Goal: Transaction & Acquisition: Purchase product/service

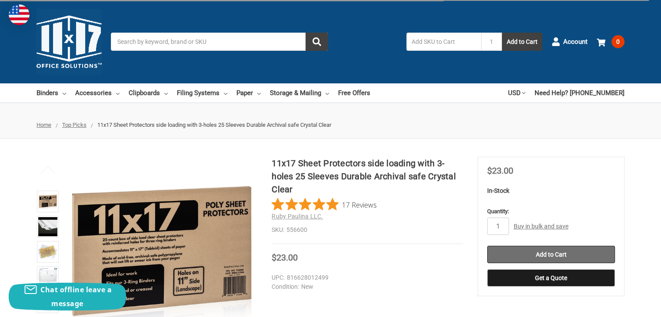
click at [563, 250] on input "Add to Cart" at bounding box center [551, 254] width 128 height 17
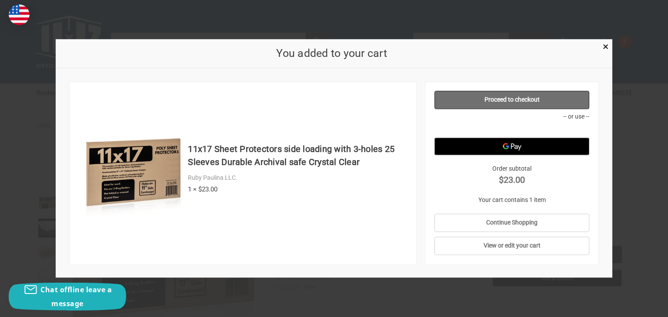
click at [497, 103] on link "Proceed to checkout" at bounding box center [511, 100] width 155 height 18
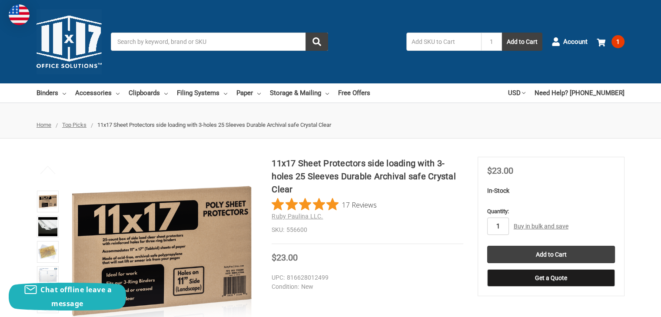
click at [506, 224] on input "1" at bounding box center [498, 226] width 22 height 17
click at [499, 226] on input "1" at bounding box center [498, 226] width 22 height 17
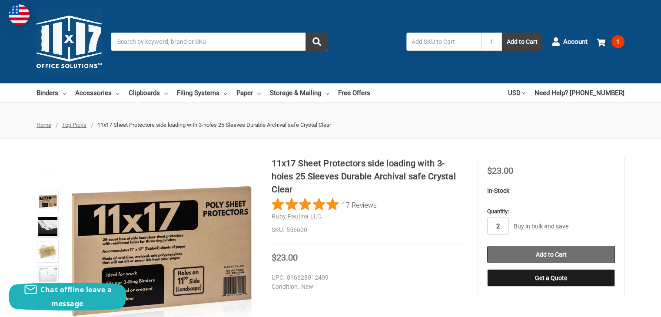
type input "2"
click at [527, 253] on input "Add to Cart" at bounding box center [551, 254] width 128 height 17
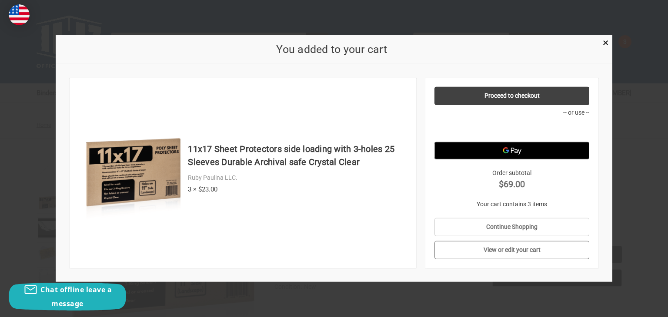
click at [507, 249] on link "View or edit your cart" at bounding box center [511, 250] width 155 height 18
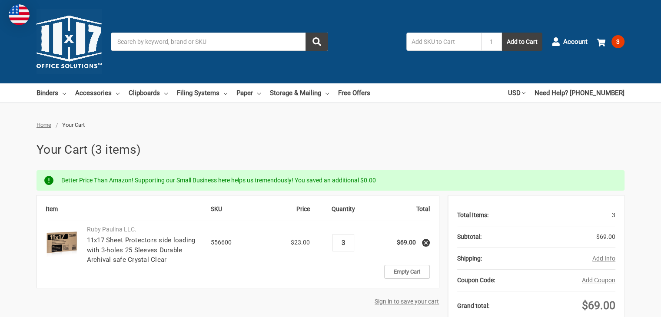
click at [346, 243] on input "3" at bounding box center [343, 243] width 15 height 8
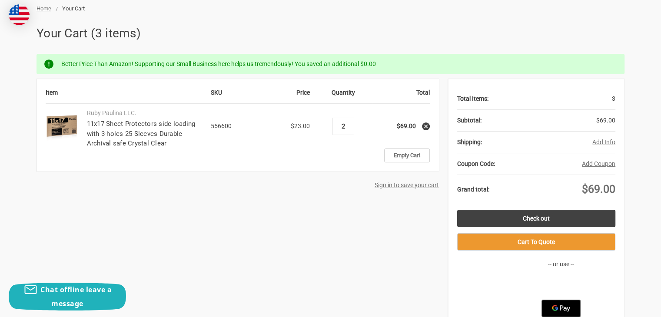
scroll to position [130, 0]
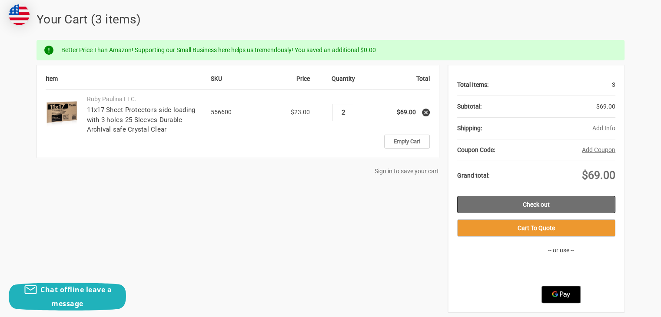
type input "2"
click at [570, 205] on link "Check out" at bounding box center [536, 204] width 158 height 17
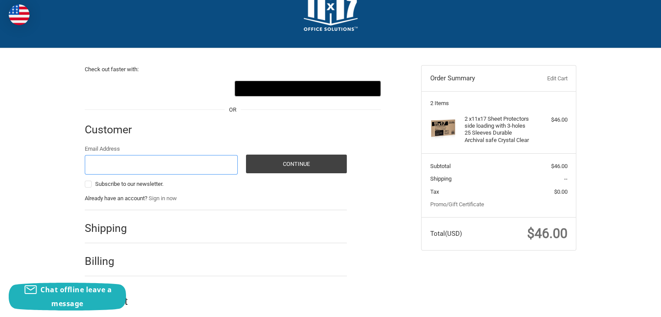
scroll to position [38, 0]
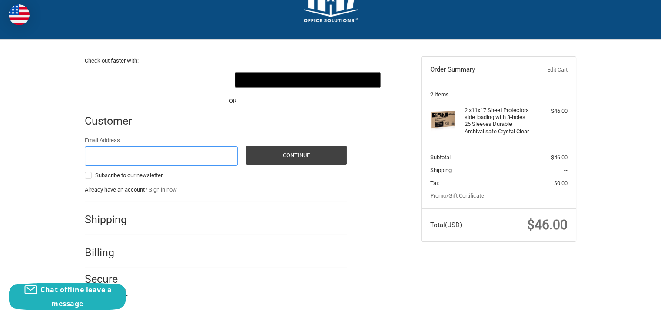
click at [122, 156] on input "Email Address" at bounding box center [161, 156] width 153 height 20
type input "[EMAIL_ADDRESS][DOMAIN_NAME]"
click at [288, 186] on p "Already have an account? Sign in now" at bounding box center [216, 190] width 262 height 9
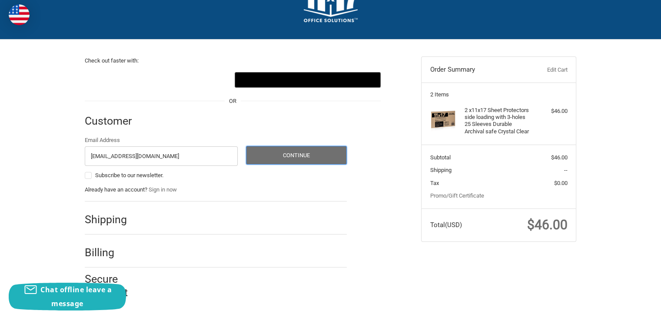
click at [286, 160] on button "Continue" at bounding box center [296, 155] width 101 height 19
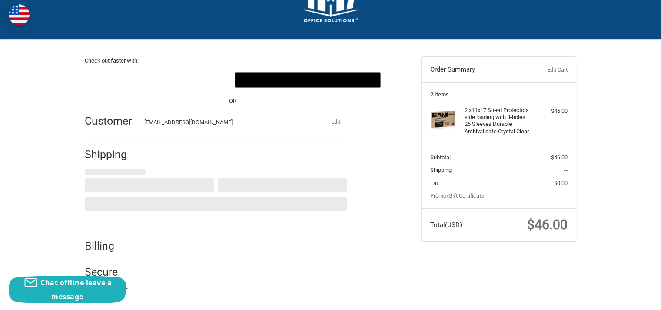
select select "US"
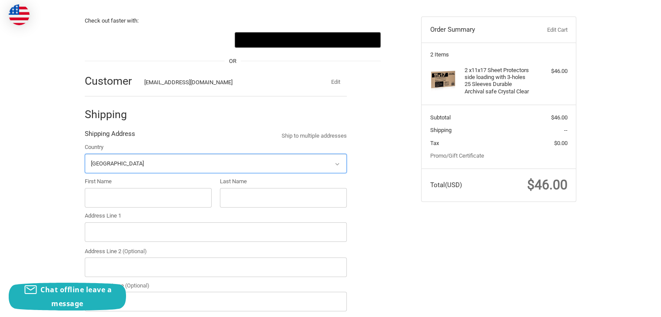
scroll to position [125, 0]
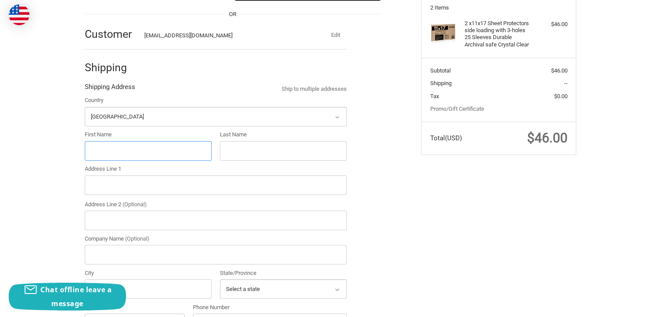
click at [125, 142] on input "First Name" at bounding box center [148, 151] width 127 height 20
type input "T"
click at [233, 150] on input "Last Name" at bounding box center [283, 151] width 127 height 20
paste input "[PERSON_NAME]"
click at [230, 150] on input "[PERSON_NAME]" at bounding box center [283, 151] width 127 height 20
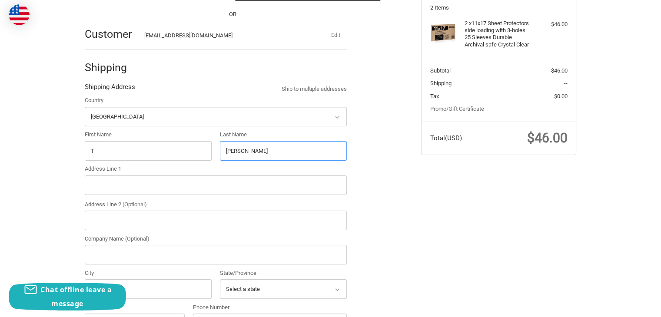
click at [233, 152] on input "[PERSON_NAME]" at bounding box center [283, 151] width 127 height 20
type input "[PERSON_NAME]"
click at [121, 185] on input "Address Line 1" at bounding box center [216, 186] width 262 height 20
type input "[STREET_ADDRESS]"
type input "Toto USA"
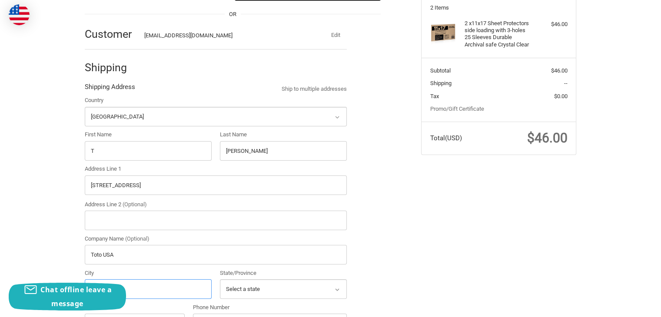
type input "[PERSON_NAME]"
select select "GA"
type input "30260"
type input "4706290488"
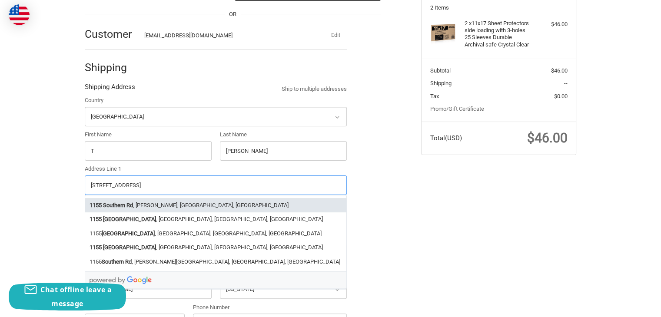
drag, startPoint x: 148, startPoint y: 185, endPoint x: 75, endPoint y: 187, distance: 72.6
click at [75, 187] on div "Check out faster with: @import url(//[DOMAIN_NAME][URL]) •••••• OR Customer [EM…" at bounding box center [331, 261] width 522 height 616
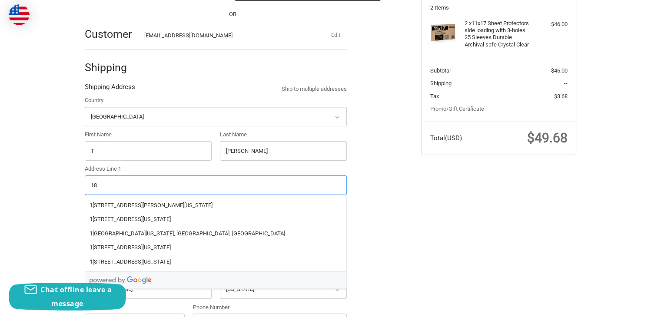
type input "180"
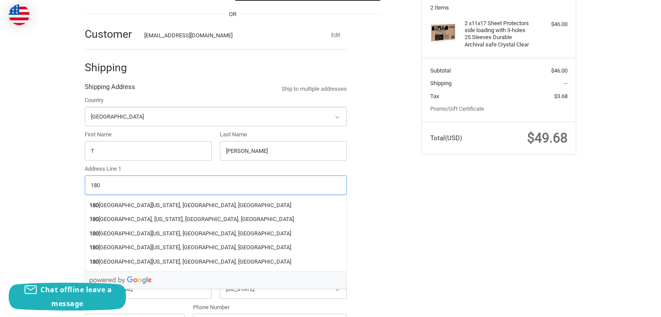
radio input "true"
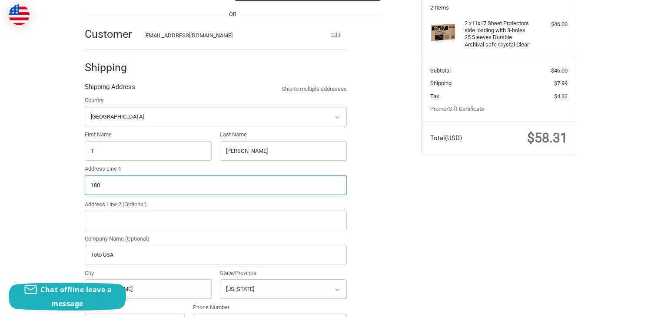
click at [109, 180] on input "180" at bounding box center [216, 186] width 262 height 20
click at [108, 180] on input "180" at bounding box center [216, 186] width 262 height 20
paste input "[STREET_ADDRESS]"
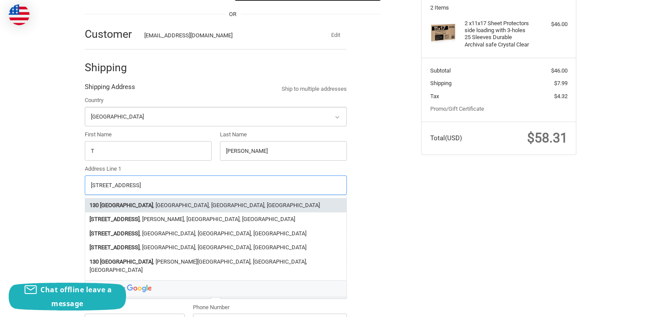
click at [148, 208] on li "[STREET_ADDRESS]" at bounding box center [215, 205] width 261 height 14
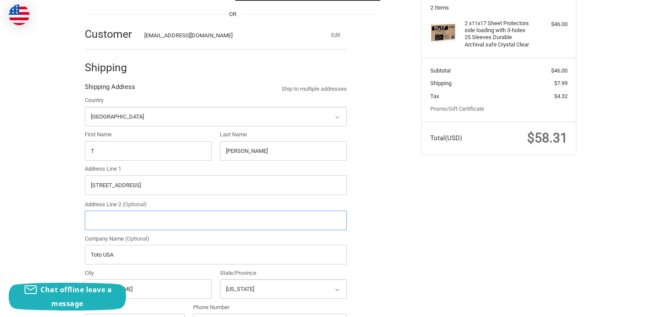
type input "[STREET_ADDRESS]"
type input "Fairburn"
type input "30213"
select select "GA"
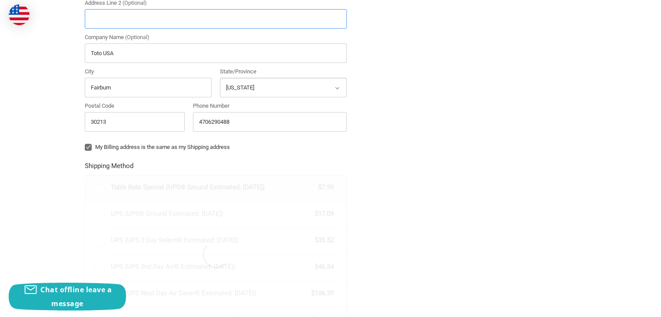
scroll to position [343, 0]
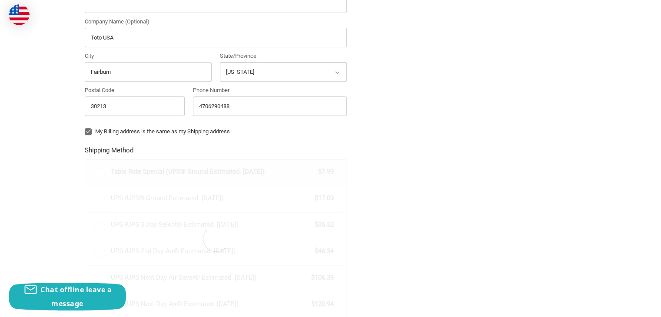
click at [86, 130] on label "My Billing address is the same as my Shipping address" at bounding box center [216, 131] width 262 height 7
click at [85, 128] on input "My Billing address is the same as my Shipping address" at bounding box center [85, 127] width 0 height 0
checkbox input "false"
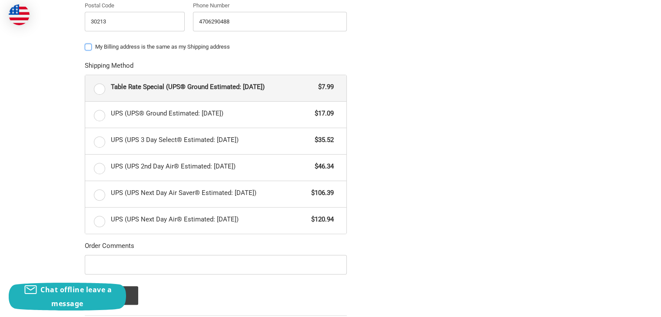
scroll to position [429, 0]
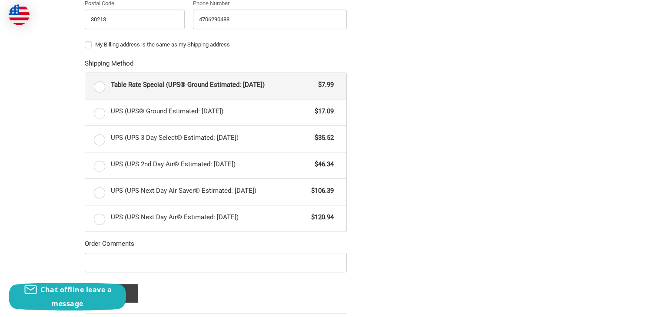
click at [102, 85] on label "Table Rate Special (UPS® Ground Estimated: [DATE]) $7.99" at bounding box center [215, 86] width 261 height 26
click at [86, 73] on input "Table Rate Special (UPS® Ground Estimated: [DATE]) $7.99" at bounding box center [85, 73] width 0 height 0
radio input "true"
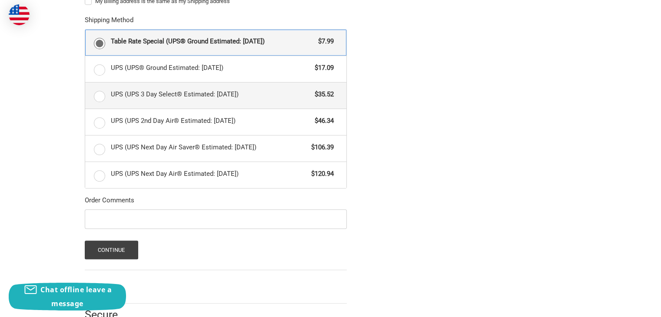
scroll to position [508, 0]
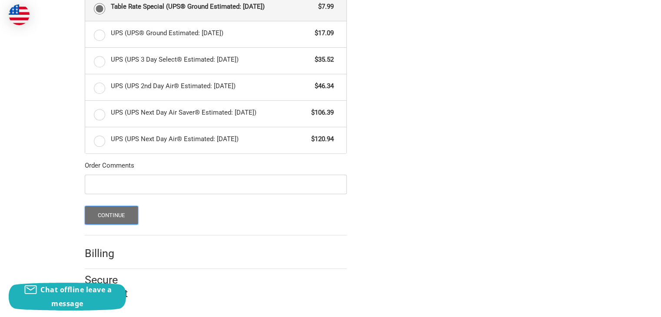
click at [124, 214] on button "Continue" at bounding box center [111, 215] width 53 height 19
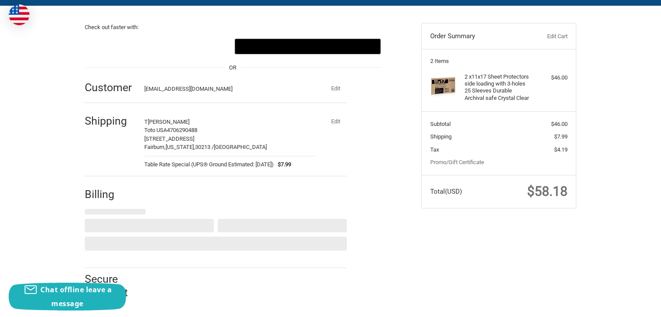
select select "US"
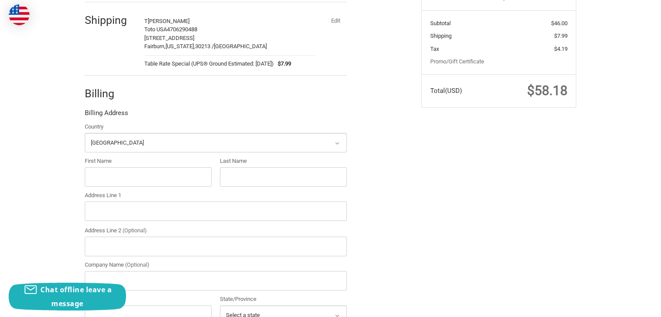
scroll to position [184, 0]
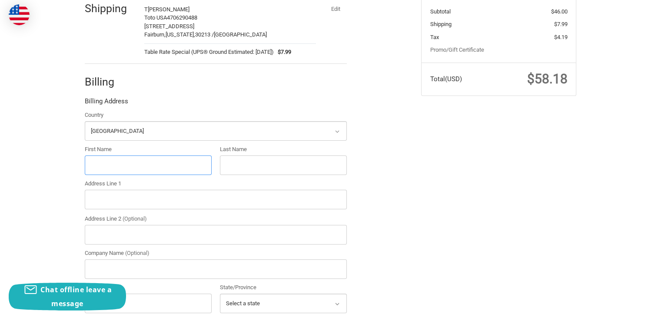
click at [132, 160] on input "First Name" at bounding box center [148, 166] width 127 height 20
type input "Toto"
type input "[GEOGRAPHIC_DATA]"
type input "[STREET_ADDRESS]"
type input "Toto USA"
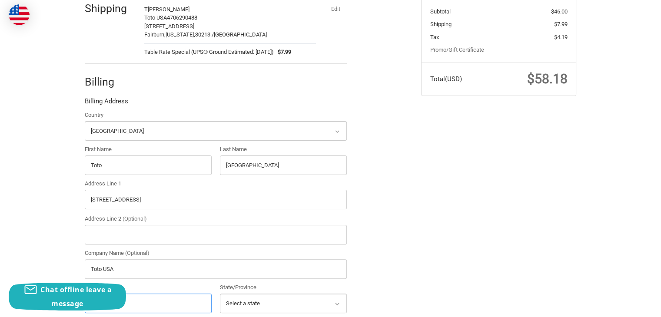
type input "[PERSON_NAME]"
select select "GA"
type input "30260"
type input "4706290488"
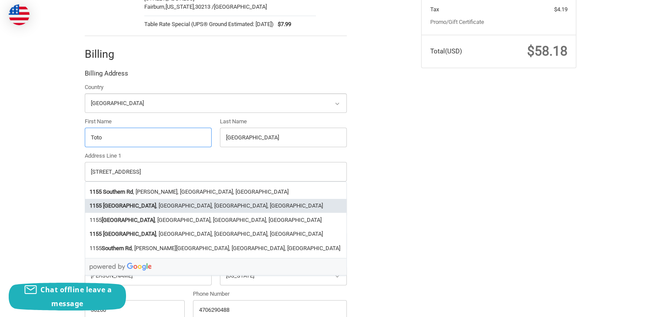
scroll to position [228, 0]
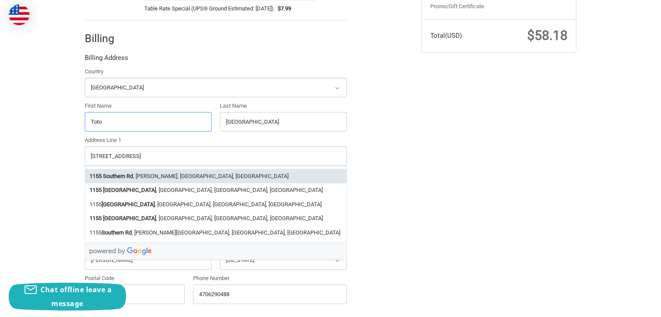
click at [150, 177] on li "[STREET_ADDRESS][PERSON_NAME]" at bounding box center [215, 176] width 261 height 14
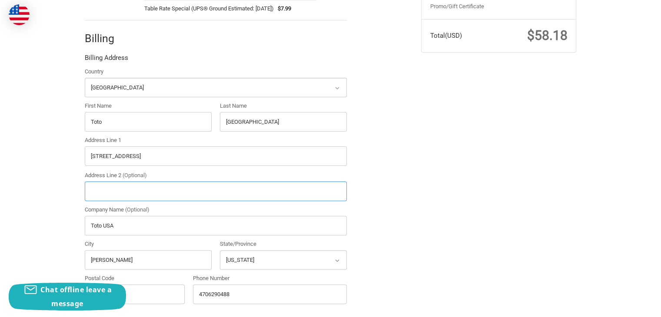
type input "[STREET_ADDRESS]"
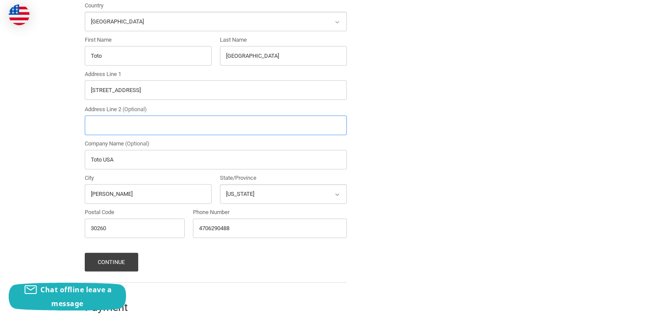
scroll to position [309, 0]
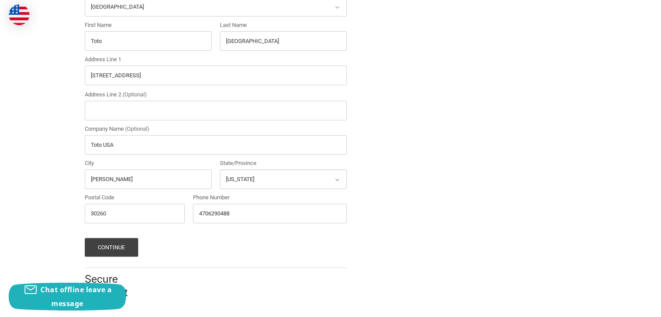
click at [109, 237] on form "Country Select a country [GEOGRAPHIC_DATA] [GEOGRAPHIC_DATA] [GEOGRAPHIC_DATA] …" at bounding box center [216, 122] width 262 height 271
click at [111, 242] on button "Continue" at bounding box center [111, 247] width 53 height 19
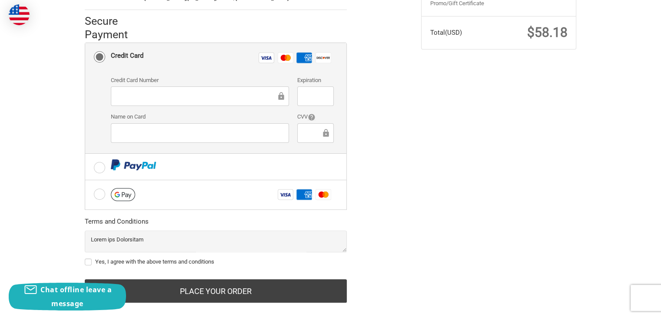
scroll to position [243, 0]
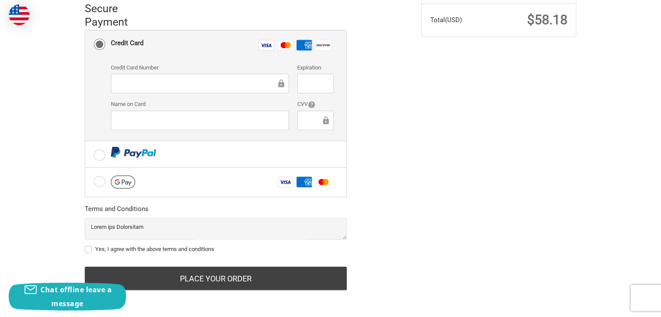
click at [130, 74] on div at bounding box center [200, 84] width 178 height 20
click at [406, 114] on div "Check out faster with: @import url(//[DOMAIN_NAME][URL]) •••••• OR Customer [EM…" at bounding box center [246, 67] width 336 height 467
click at [92, 247] on label "Yes, I agree with the above terms and conditions" at bounding box center [216, 249] width 262 height 7
click at [85, 246] on input "Yes, I agree with the above terms and conditions" at bounding box center [85, 245] width 0 height 0
checkbox input "true"
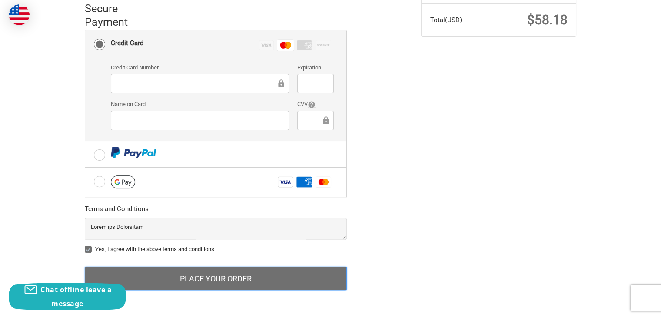
click at [187, 270] on button "Place Your Order" at bounding box center [216, 278] width 262 height 23
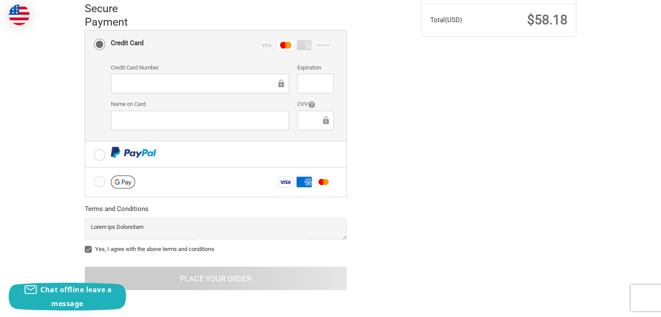
scroll to position [11, 0]
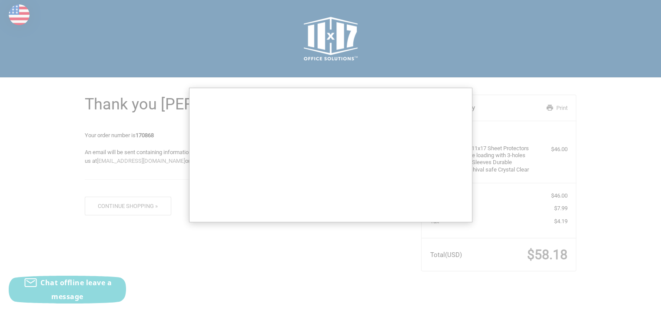
click at [100, 149] on div at bounding box center [334, 158] width 668 height 317
click at [517, 76] on div at bounding box center [334, 158] width 668 height 317
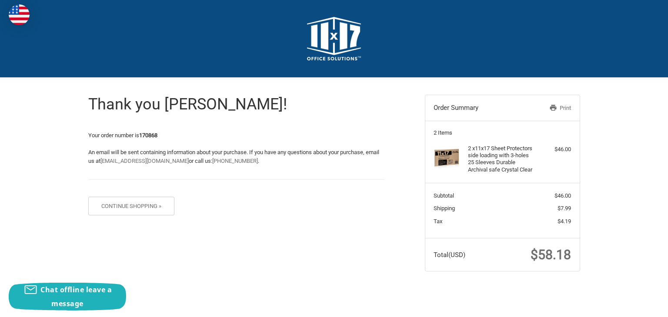
click at [560, 107] on link "Print" at bounding box center [548, 108] width 45 height 9
